Goal: Information Seeking & Learning: Learn about a topic

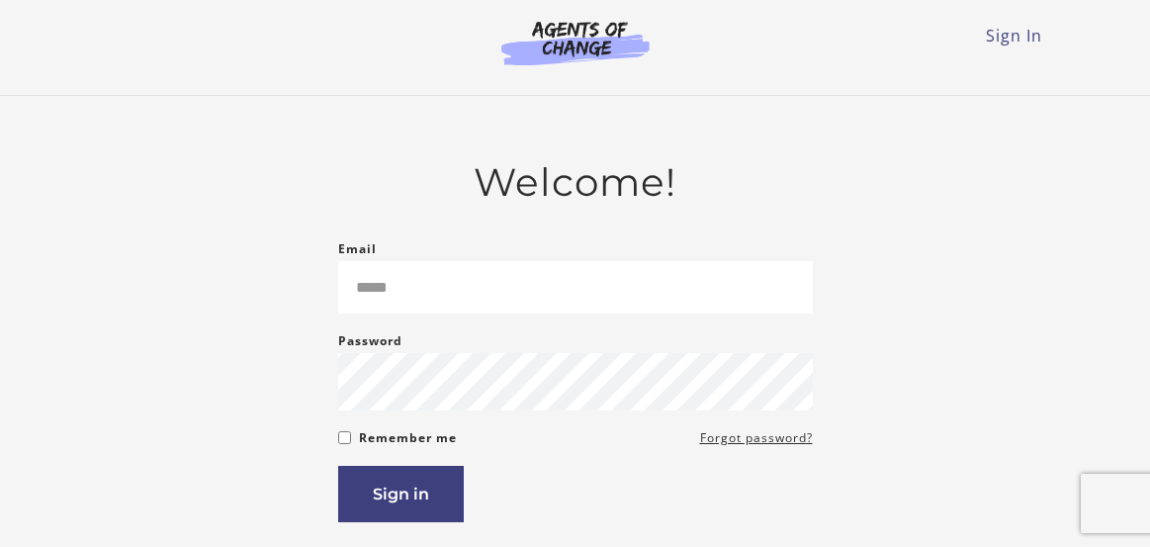
click at [980, 82] on div "Sign In Toggle menu Menu Sign In" at bounding box center [575, 47] width 981 height 95
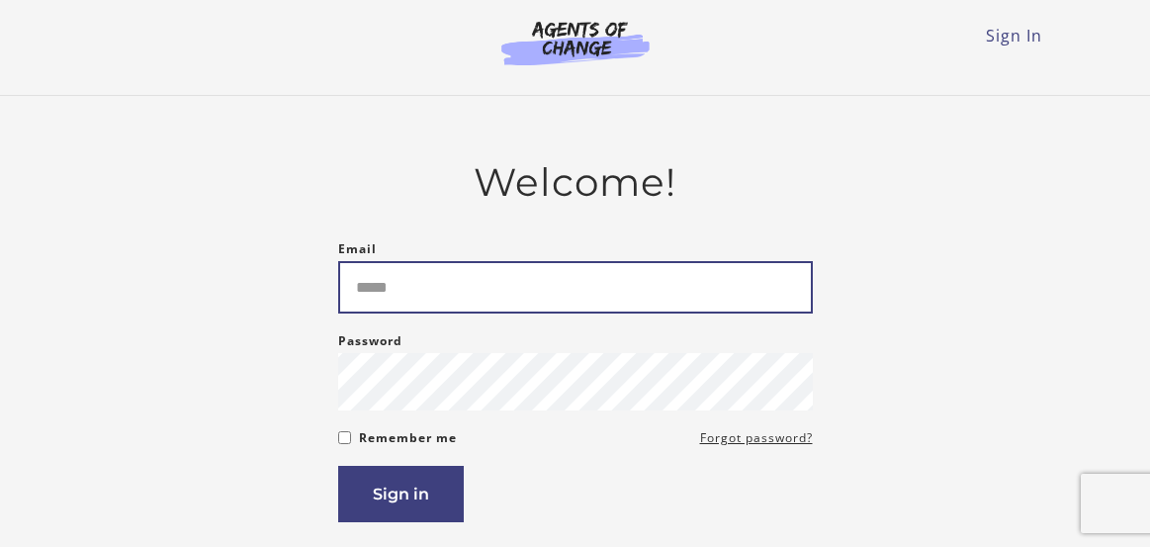
click at [720, 270] on input "Email" at bounding box center [575, 287] width 475 height 52
type input "**********"
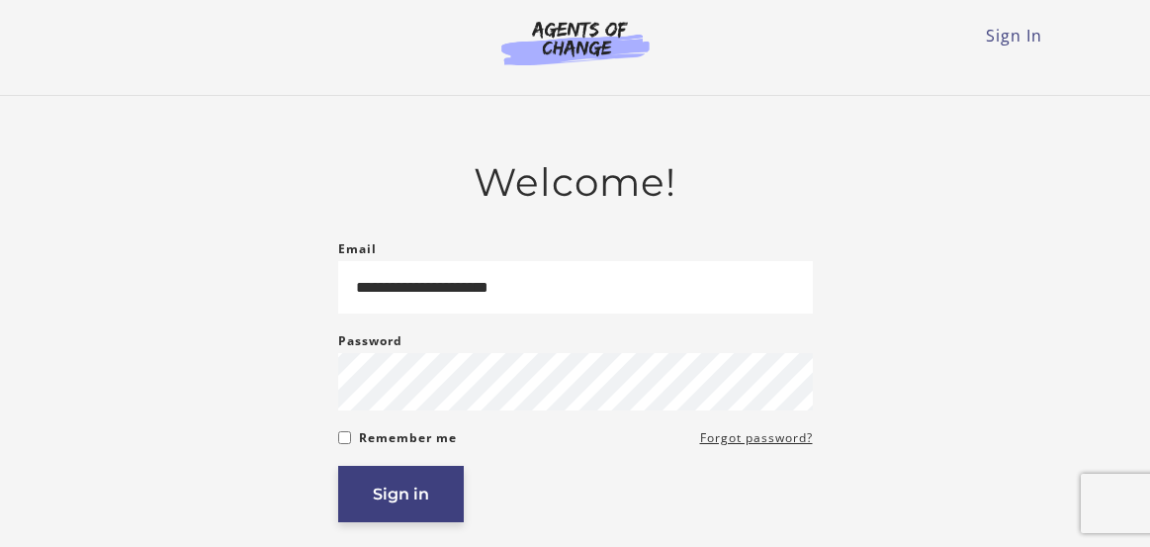
click at [453, 489] on button "Sign in" at bounding box center [401, 494] width 126 height 56
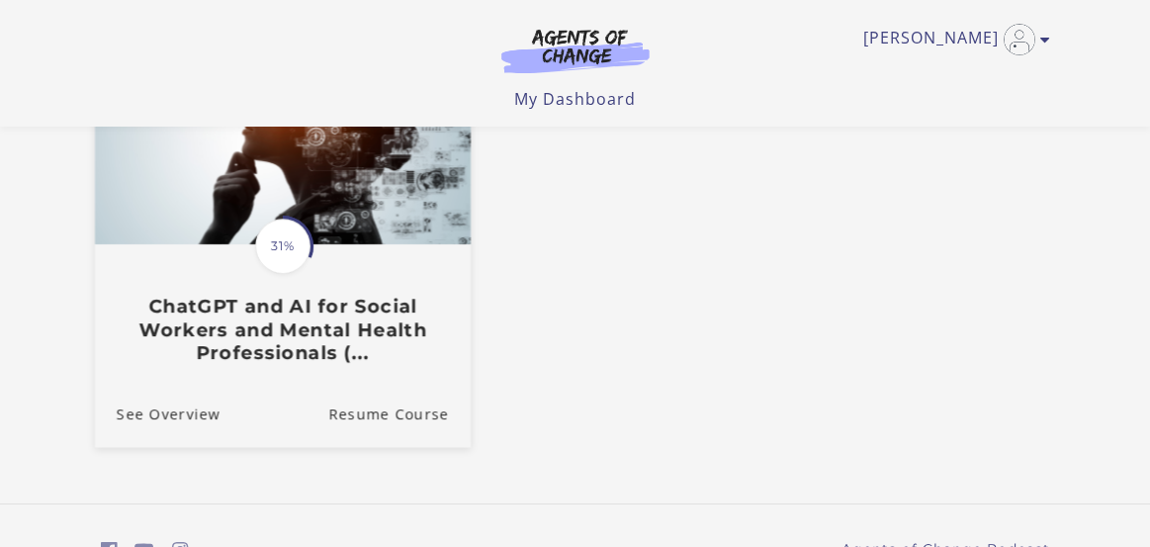
scroll to position [259, 0]
click at [345, 371] on link "Translation missing: en.liquid.partials.dashboard_course_card.progress_descript…" at bounding box center [282, 210] width 376 height 338
